Goal: Find specific page/section: Find specific page/section

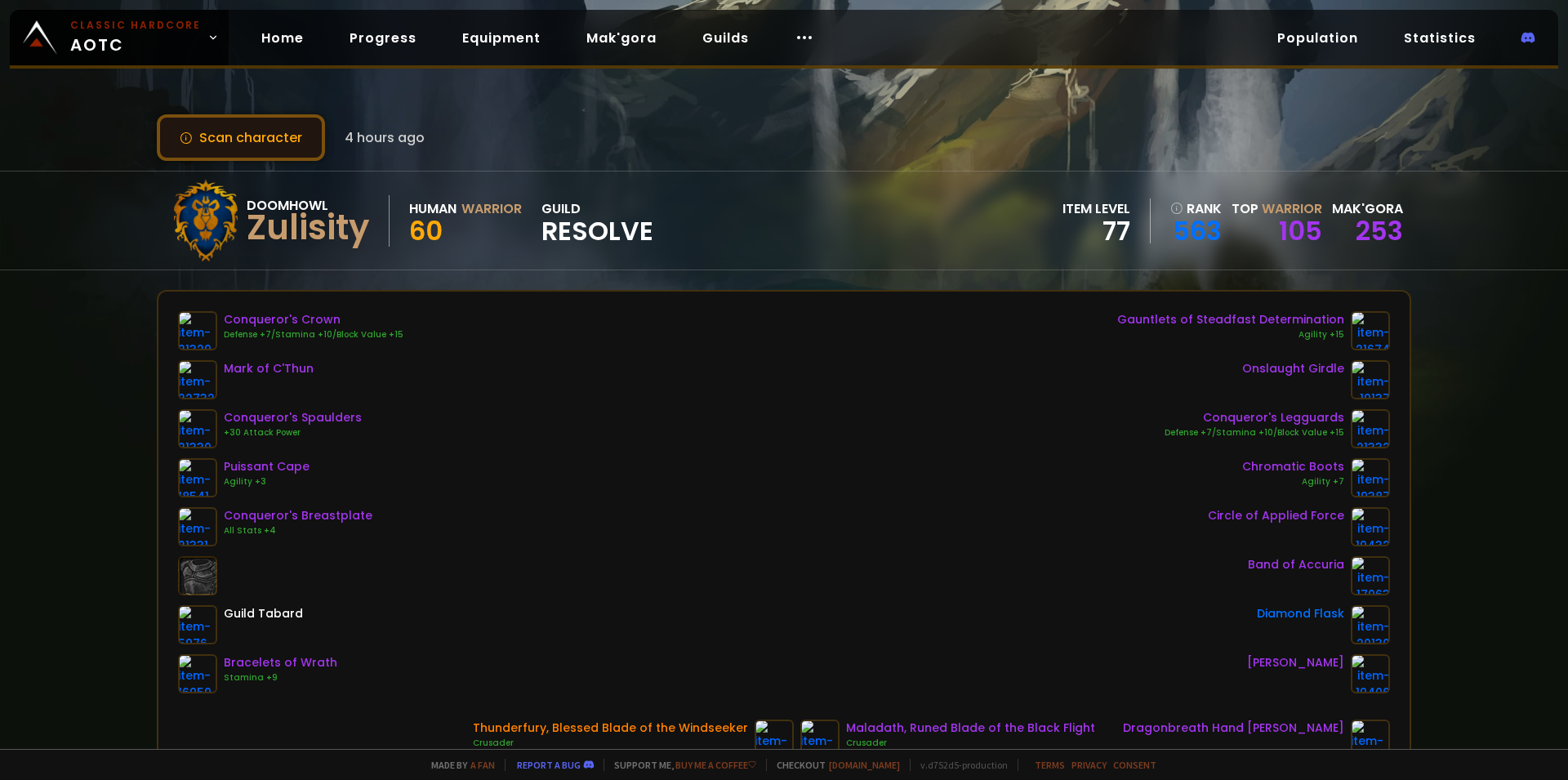
click at [295, 144] on button "Scan character" at bounding box center [240, 137] width 169 height 47
click at [277, 34] on link "Home" at bounding box center [282, 38] width 68 height 34
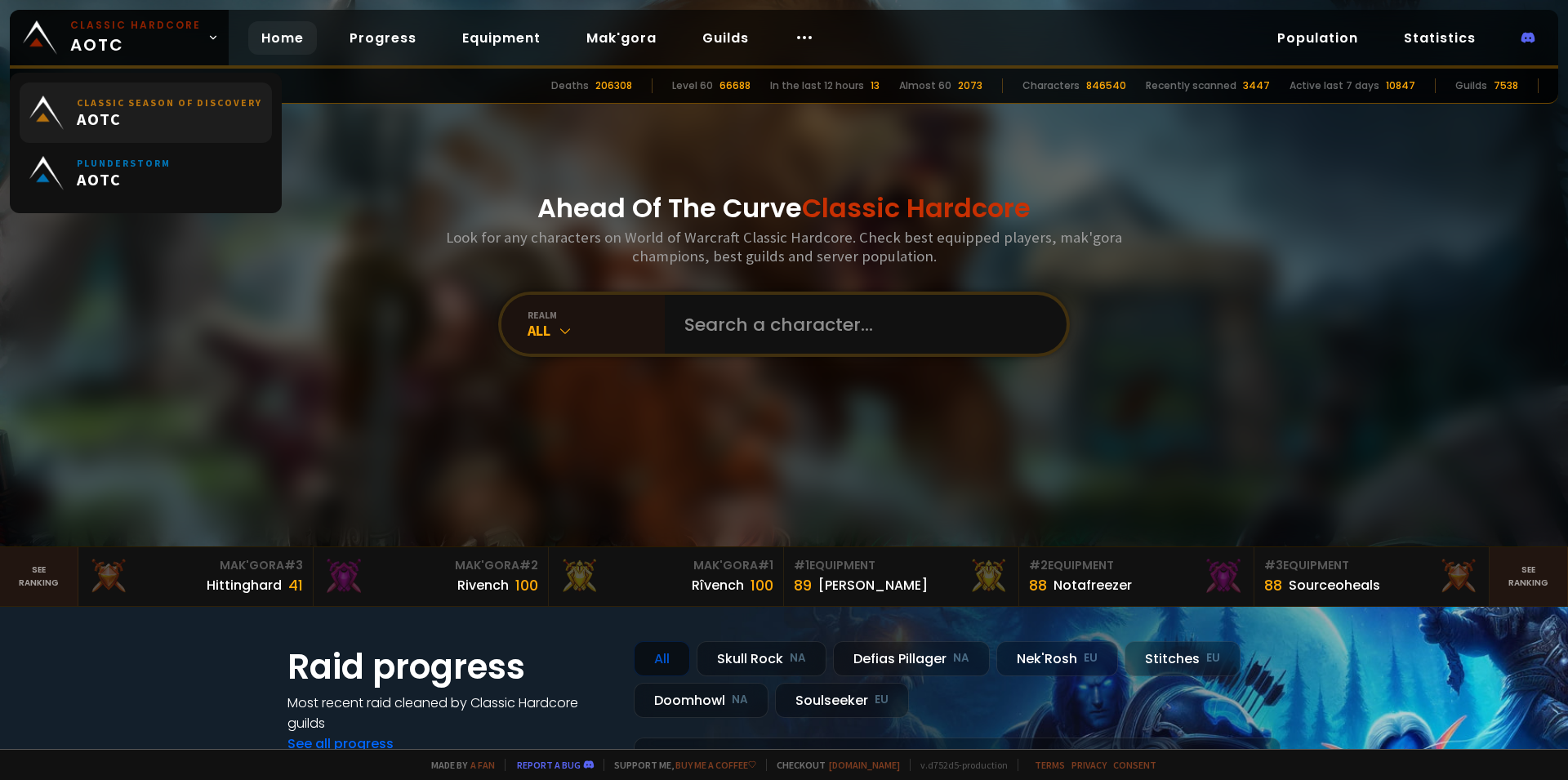
click at [210, 111] on span "AOTC" at bounding box center [170, 119] width 185 height 21
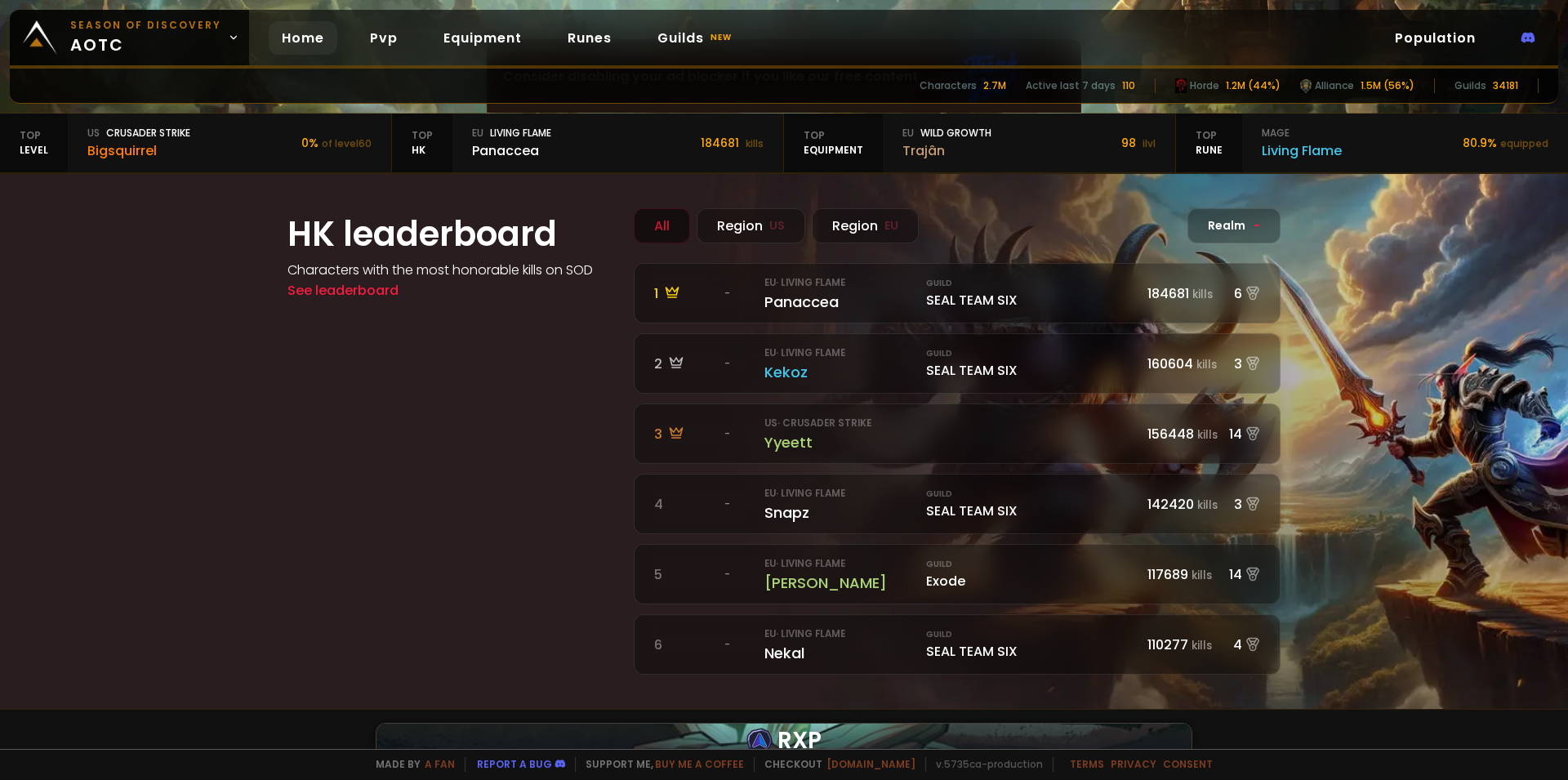
scroll to position [1014, 0]
